Goal: Task Accomplishment & Management: Manage account settings

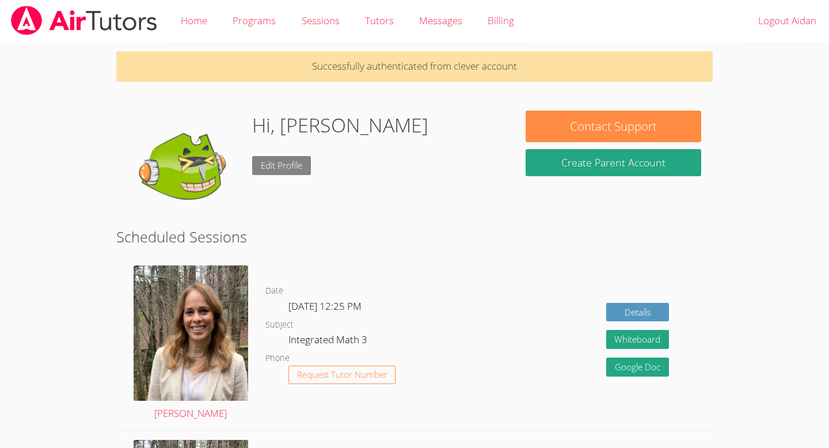
click at [268, 169] on link "Edit Profile" at bounding box center [281, 165] width 59 height 19
click at [264, 131] on h1 "Hi, [PERSON_NAME]" at bounding box center [340, 125] width 176 height 29
click at [237, 115] on img at bounding box center [185, 168] width 115 height 115
click at [256, 121] on h1 "Hi, [PERSON_NAME]" at bounding box center [340, 125] width 176 height 29
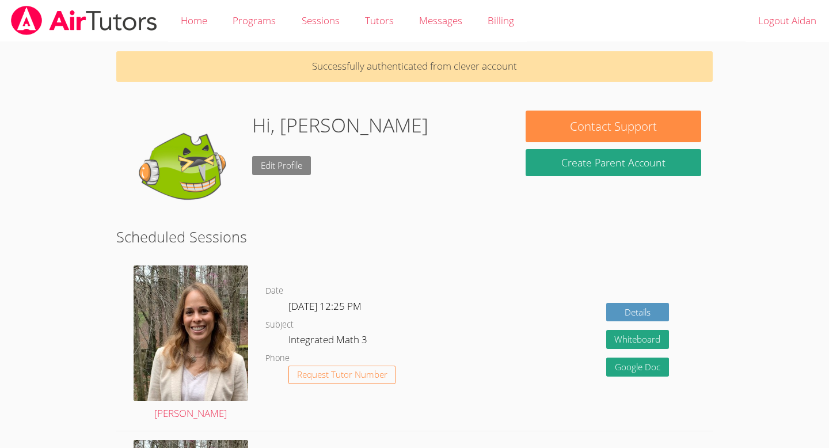
click at [300, 157] on link "Edit Profile" at bounding box center [281, 165] width 59 height 19
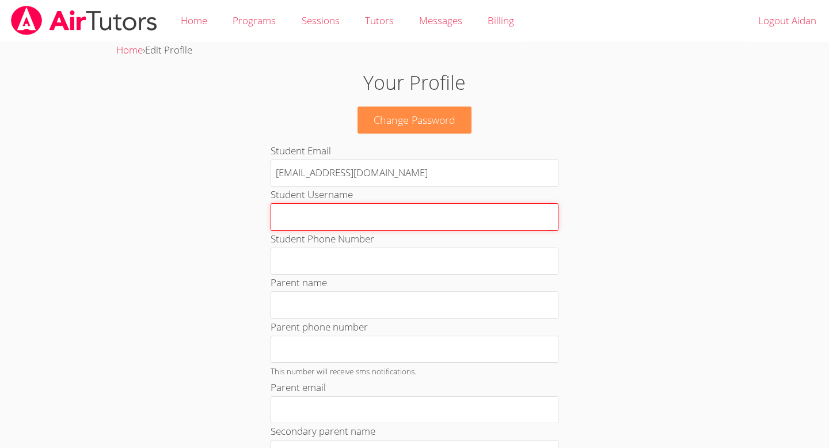
click at [312, 212] on input "Student Username" at bounding box center [415, 217] width 288 height 28
type input "stella"
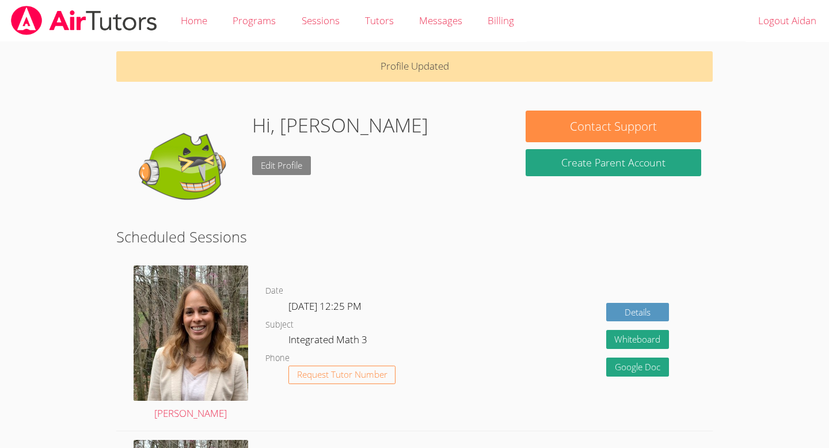
click at [274, 162] on link "Edit Profile" at bounding box center [281, 165] width 59 height 19
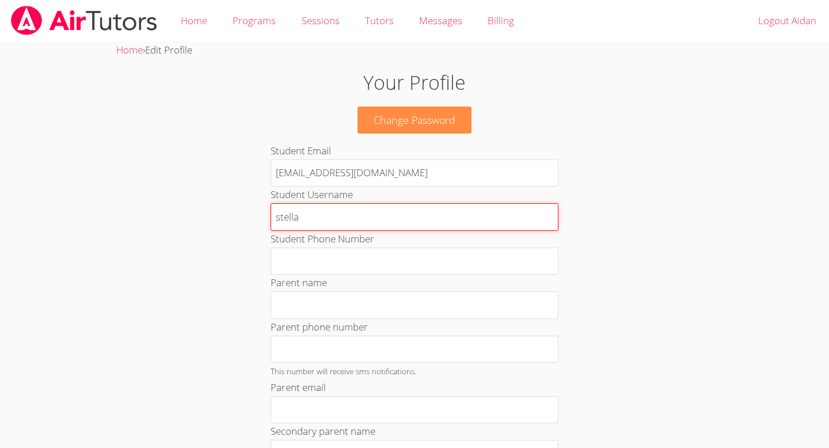
drag, startPoint x: 323, startPoint y: 217, endPoint x: 232, endPoint y: 234, distance: 92.6
type input "s"
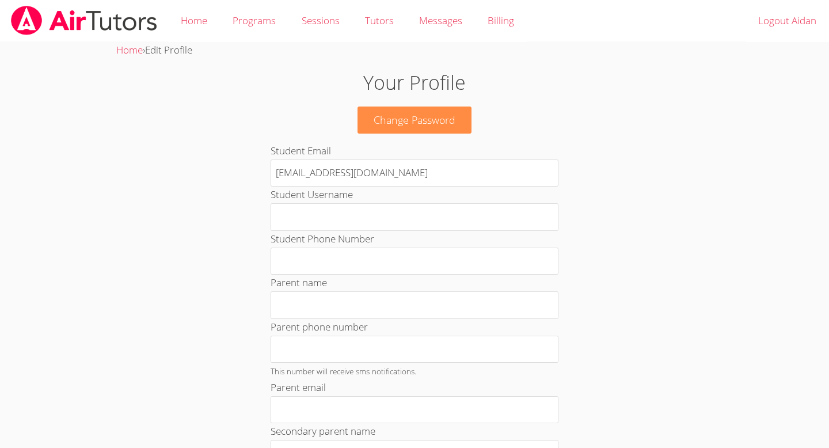
click at [267, 107] on p "Change Password" at bounding box center [415, 120] width 448 height 27
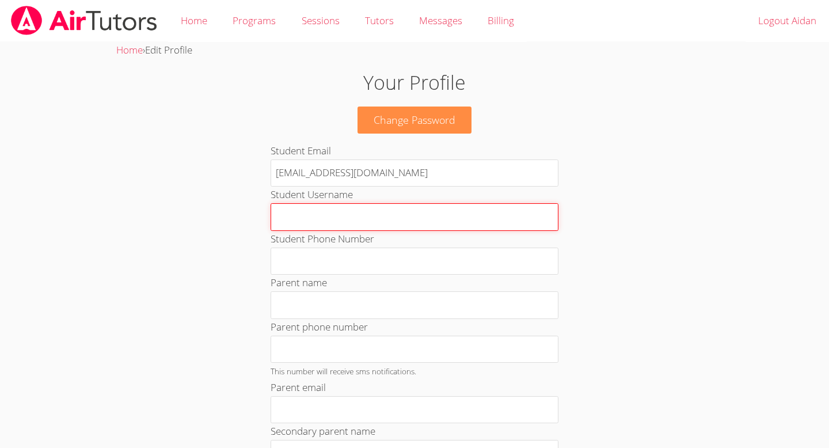
click at [304, 209] on input "Student Username" at bounding box center [415, 217] width 288 height 28
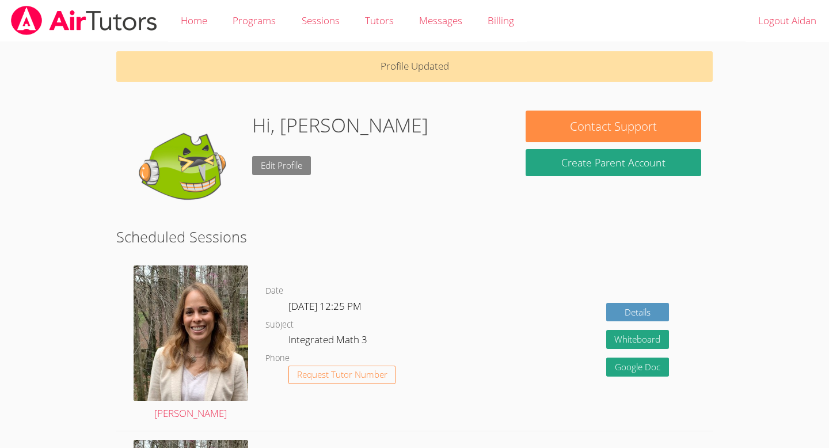
click at [294, 166] on link "Edit Profile" at bounding box center [281, 165] width 59 height 19
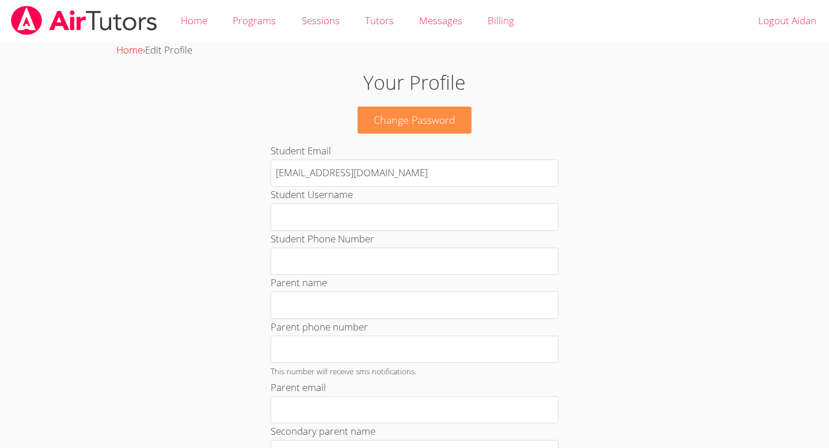
click at [134, 52] on link "Home" at bounding box center [129, 49] width 26 height 13
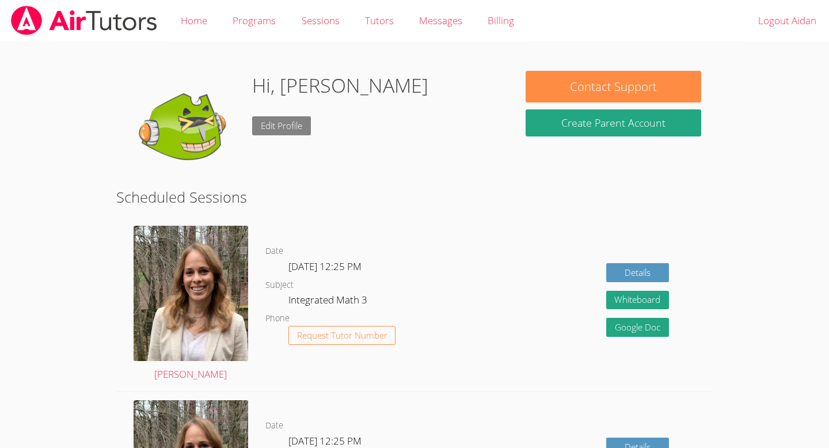
click at [284, 125] on link "Edit Profile" at bounding box center [281, 125] width 59 height 19
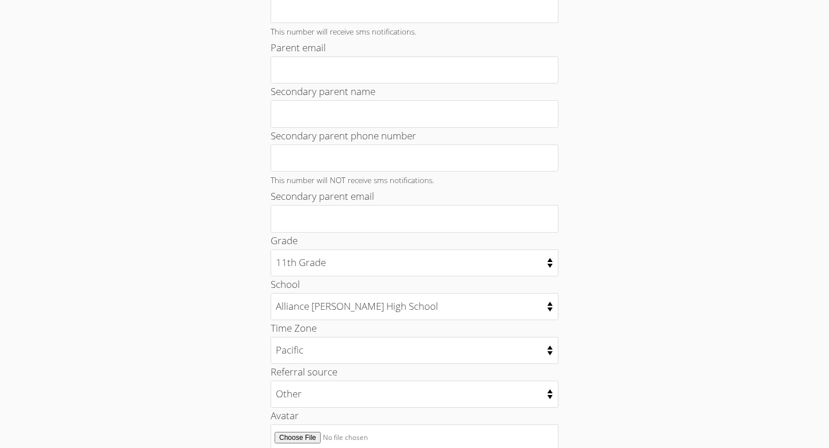
scroll to position [469, 0]
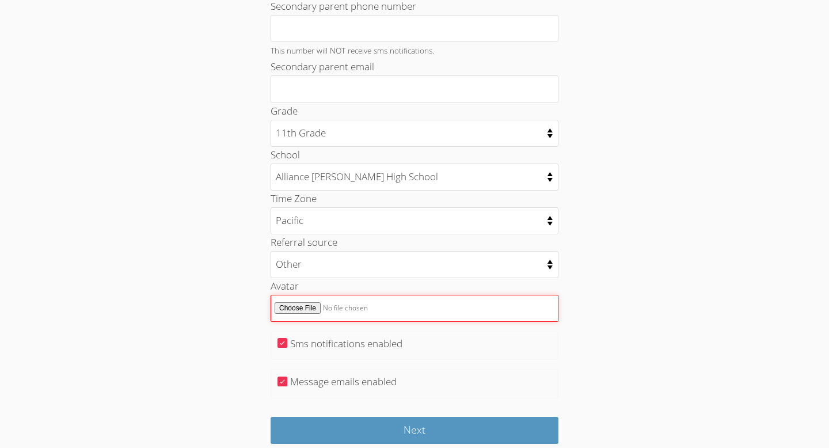
click at [302, 316] on input "Avatar" at bounding box center [415, 308] width 288 height 27
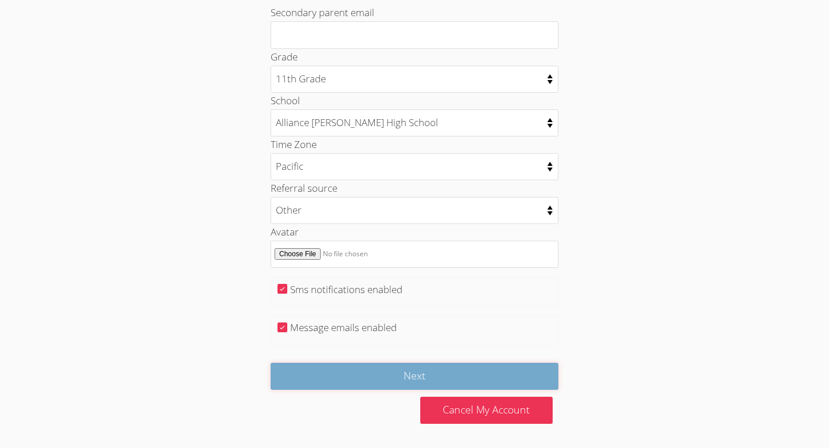
click at [516, 385] on input "Next" at bounding box center [415, 376] width 288 height 27
